Goal: Task Accomplishment & Management: Manage account settings

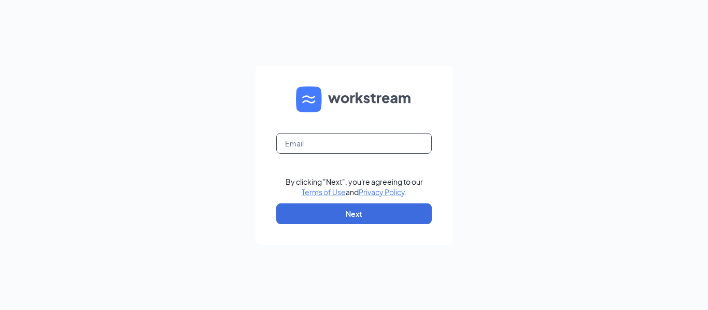
click at [309, 139] on input "text" at bounding box center [353, 143] width 155 height 21
type input "[EMAIL_ADDRESS][DOMAIN_NAME]"
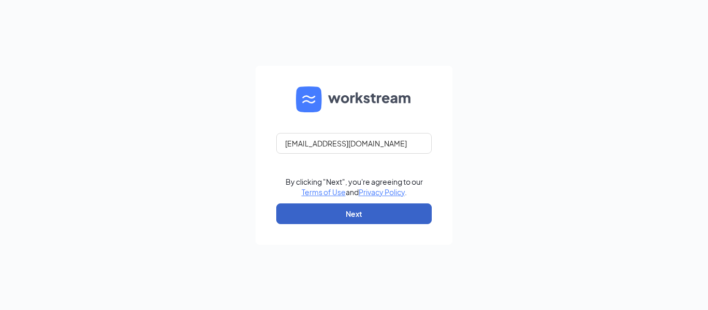
click at [346, 216] on button "Next" at bounding box center [353, 214] width 155 height 21
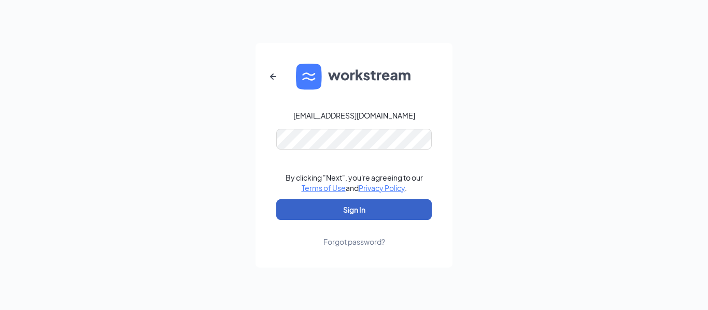
click at [371, 213] on button "Sign In" at bounding box center [353, 209] width 155 height 21
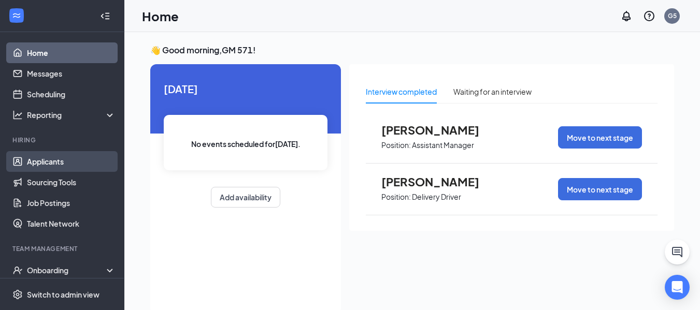
click at [32, 153] on link "Applicants" at bounding box center [71, 161] width 89 height 21
